Goal: Task Accomplishment & Management: Manage account settings

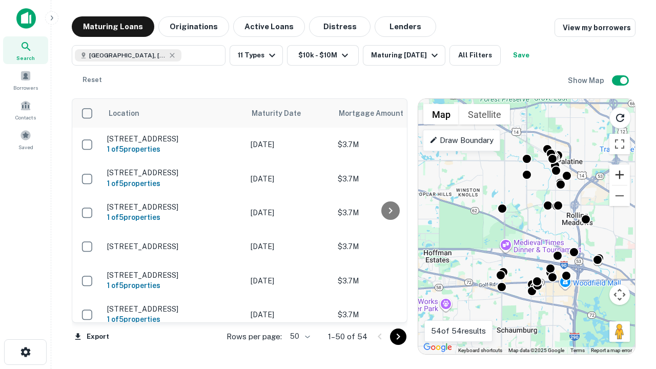
click at [620, 175] on button "Zoom in" at bounding box center [620, 175] width 21 height 21
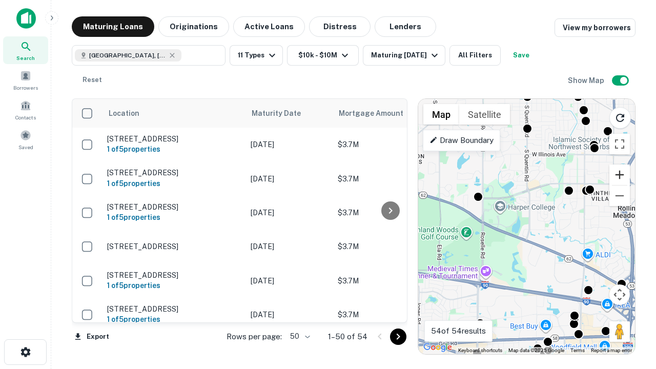
click at [620, 175] on button "Zoom in" at bounding box center [620, 175] width 21 height 21
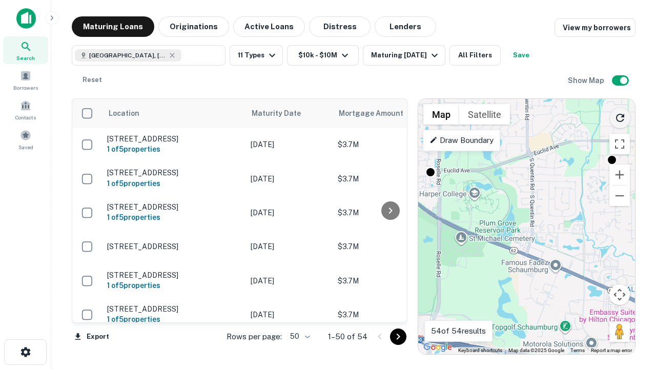
click at [620, 116] on icon "Reload search area" at bounding box center [620, 118] width 12 height 12
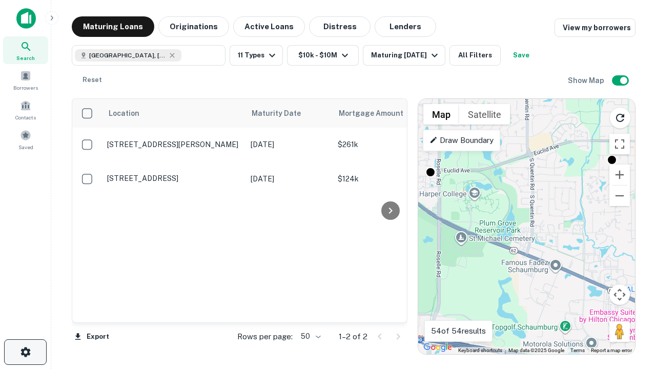
click at [25, 352] on icon "button" at bounding box center [25, 352] width 12 height 12
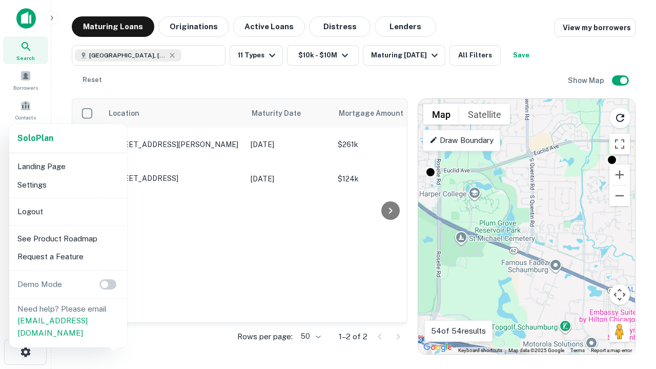
click at [68, 211] on li "Logout" at bounding box center [68, 212] width 110 height 18
